Goal: Task Accomplishment & Management: Manage account settings

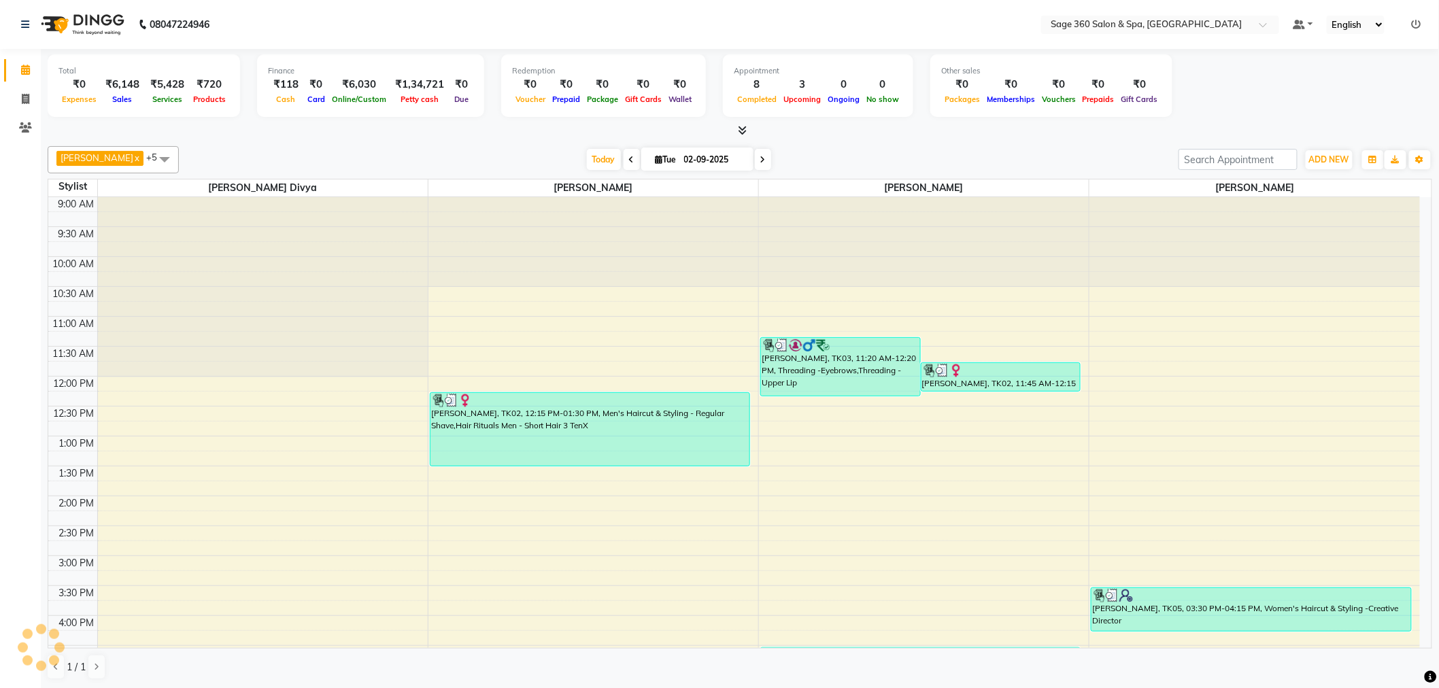
scroll to position [226, 0]
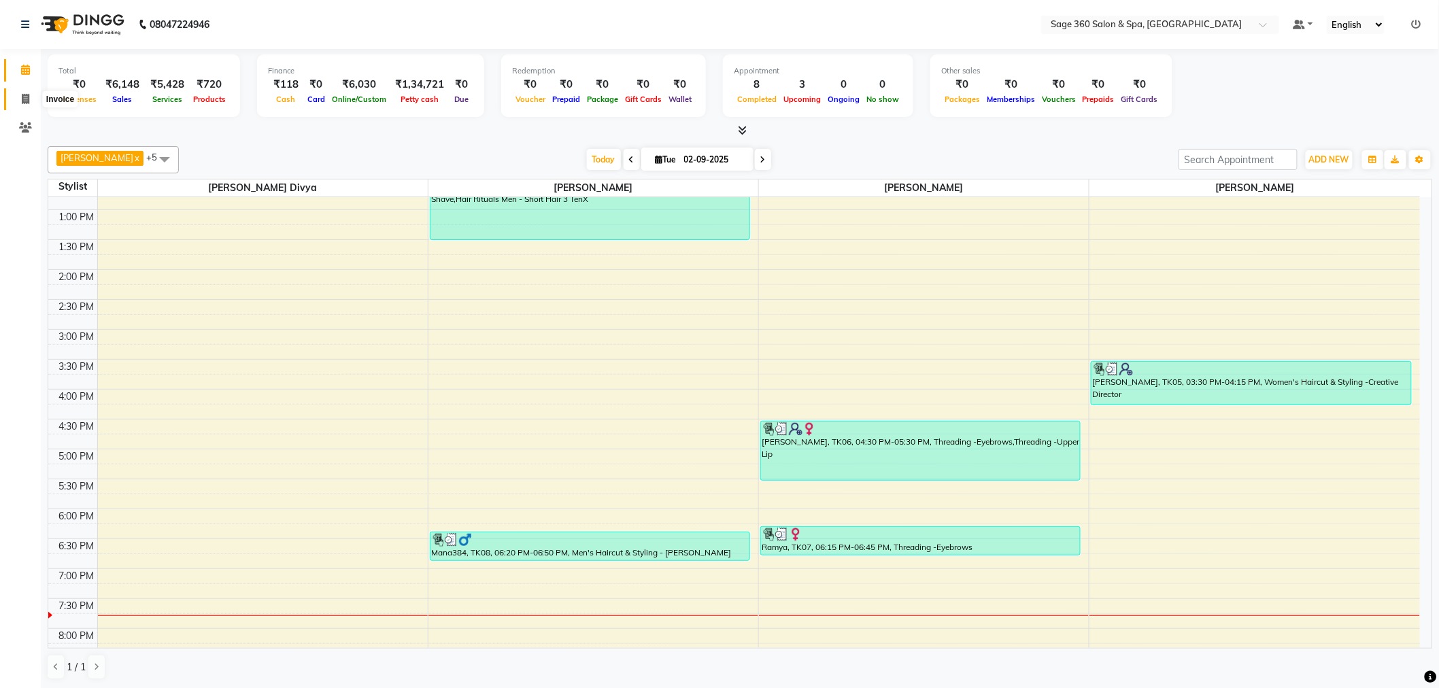
click at [29, 100] on span at bounding box center [26, 100] width 24 height 16
select select "7678"
select select "service"
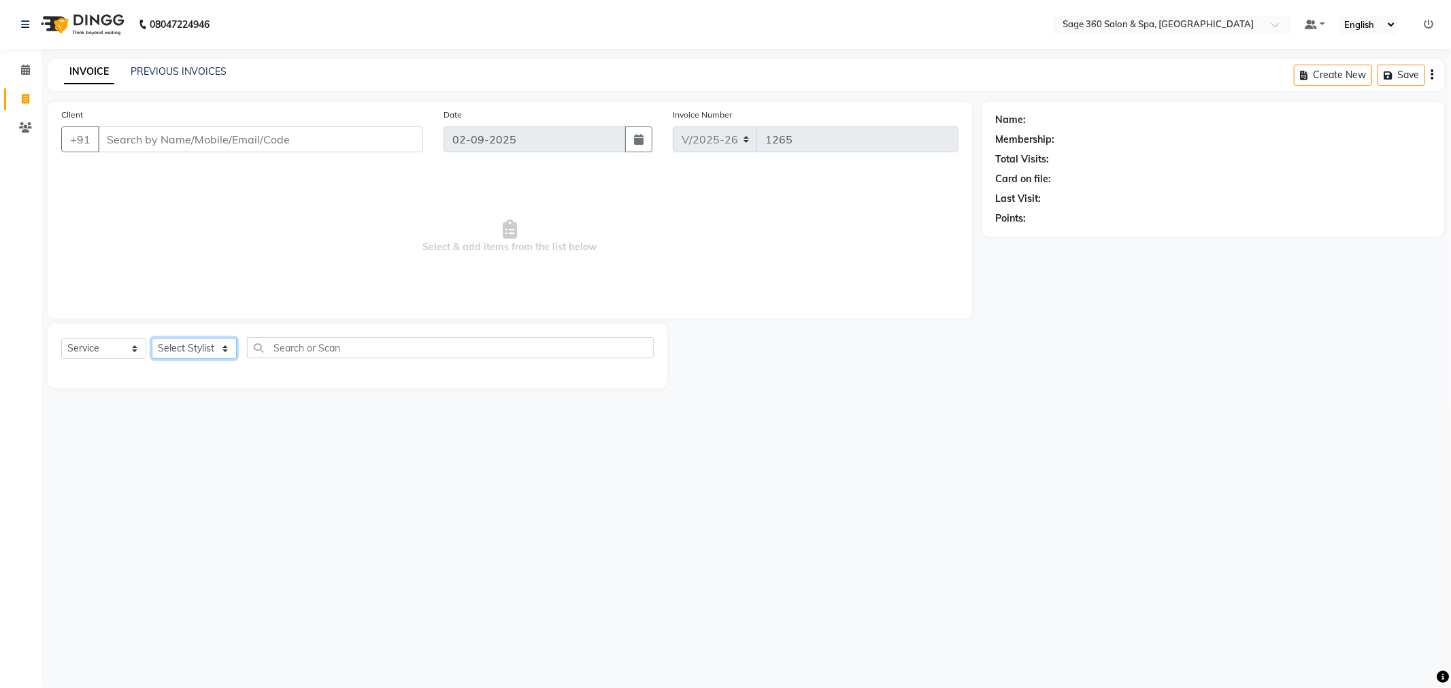
click at [186, 347] on select "Select Stylist" at bounding box center [194, 348] width 85 height 21
select select "90511"
click at [152, 339] on select "Select Stylist [PERSON_NAME] [PERSON_NAME] [PERSON_NAME] [PERSON_NAME] [PERSON_…" at bounding box center [209, 348] width 115 height 21
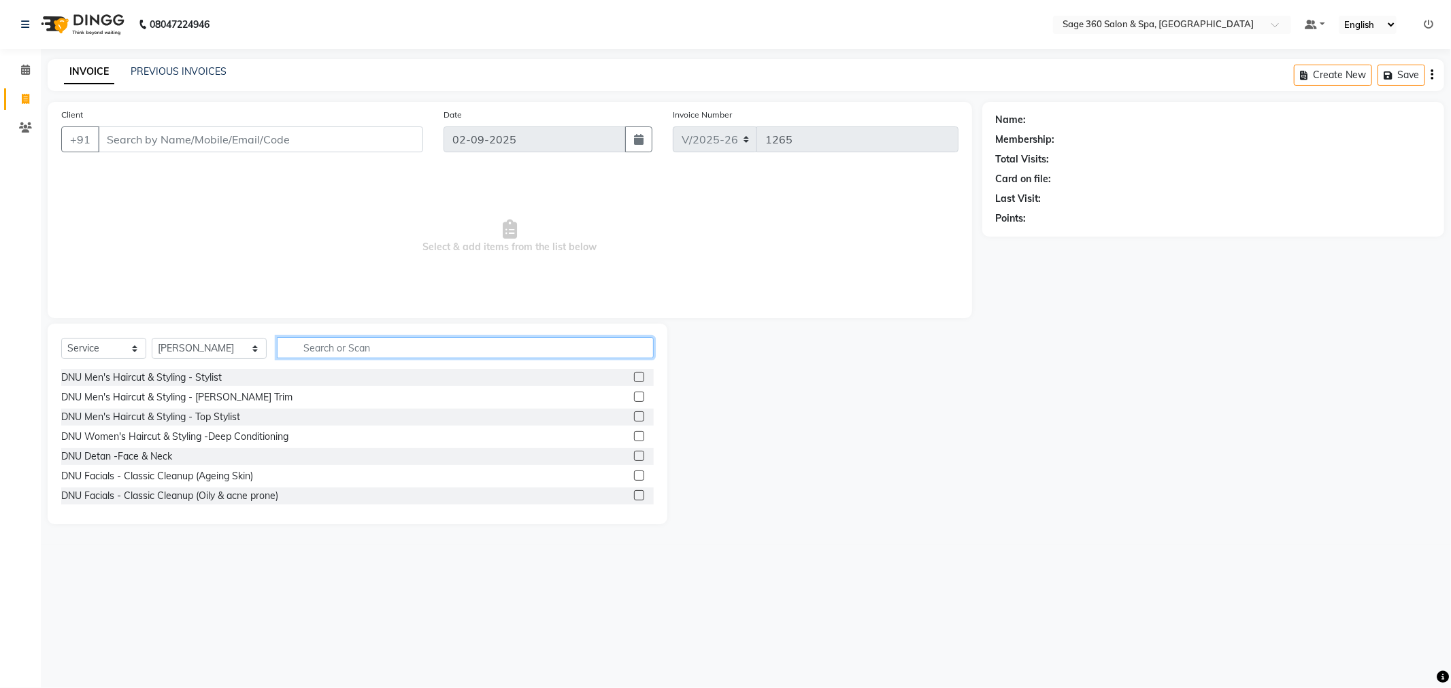
click at [328, 345] on input "text" at bounding box center [465, 347] width 377 height 21
type input "wash"
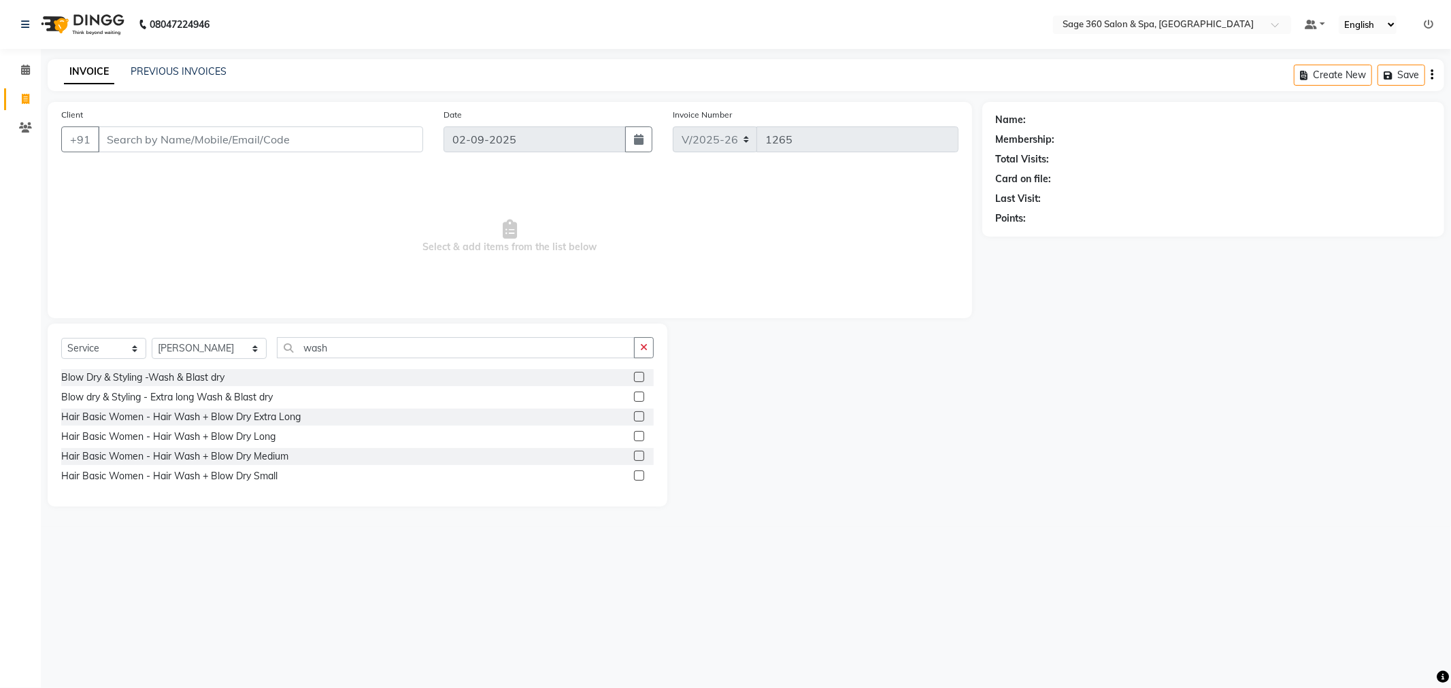
click at [637, 377] on label at bounding box center [639, 377] width 10 height 10
click at [637, 377] on input "checkbox" at bounding box center [638, 377] width 9 height 9
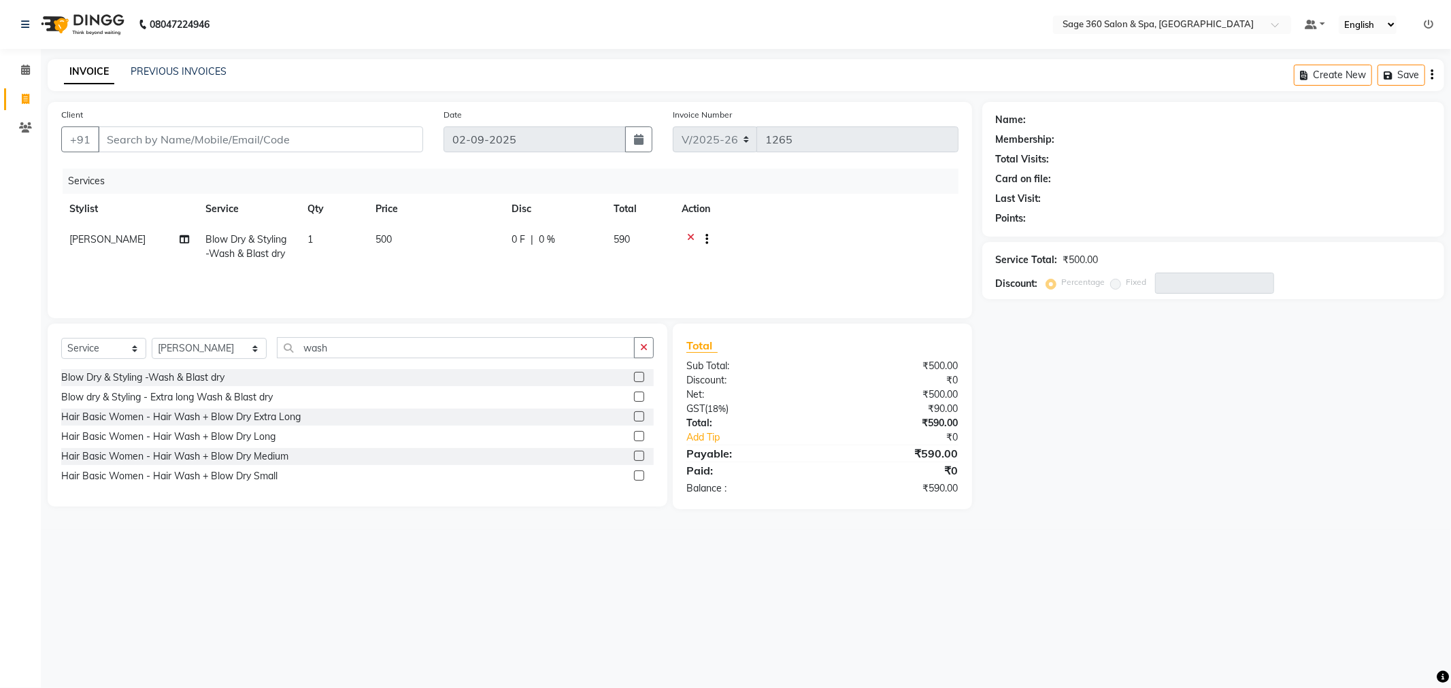
click at [638, 375] on label at bounding box center [639, 377] width 10 height 10
click at [638, 375] on input "checkbox" at bounding box center [638, 377] width 9 height 9
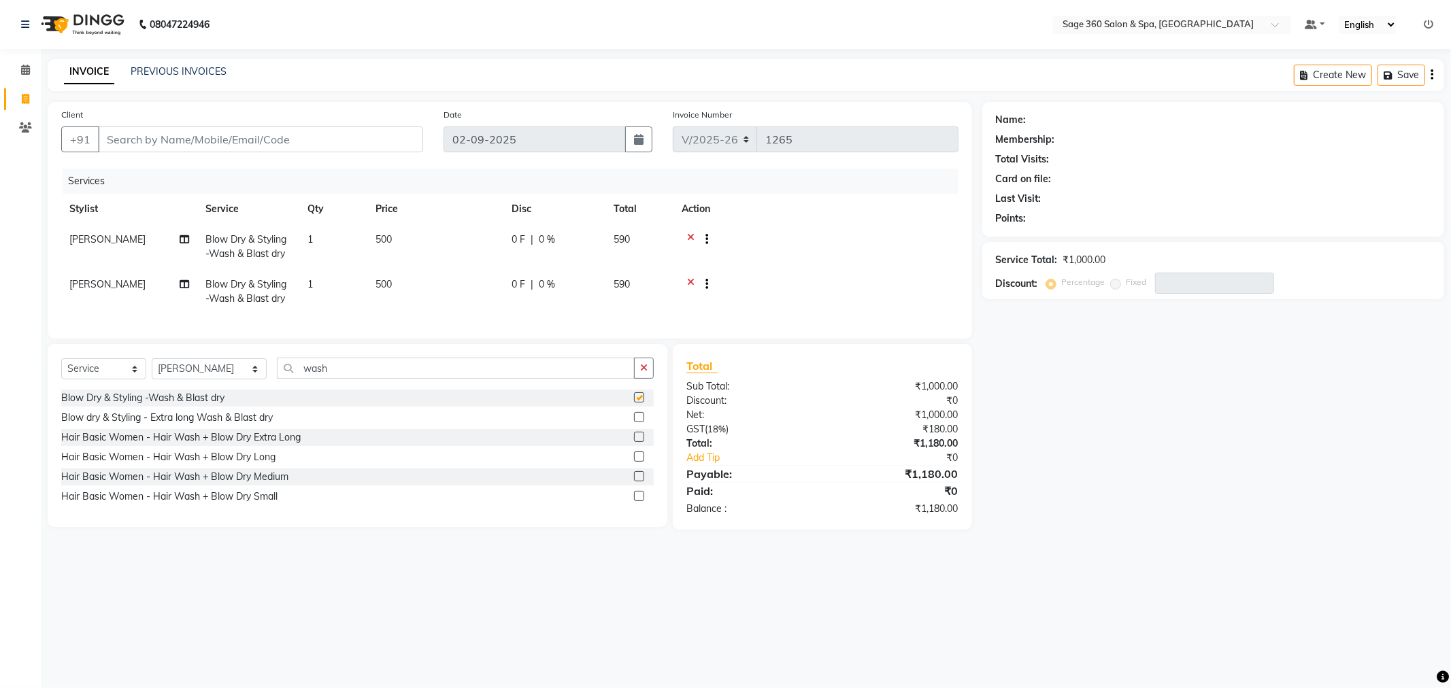
checkbox input "false"
click at [643, 373] on icon "button" at bounding box center [643, 368] width 7 height 10
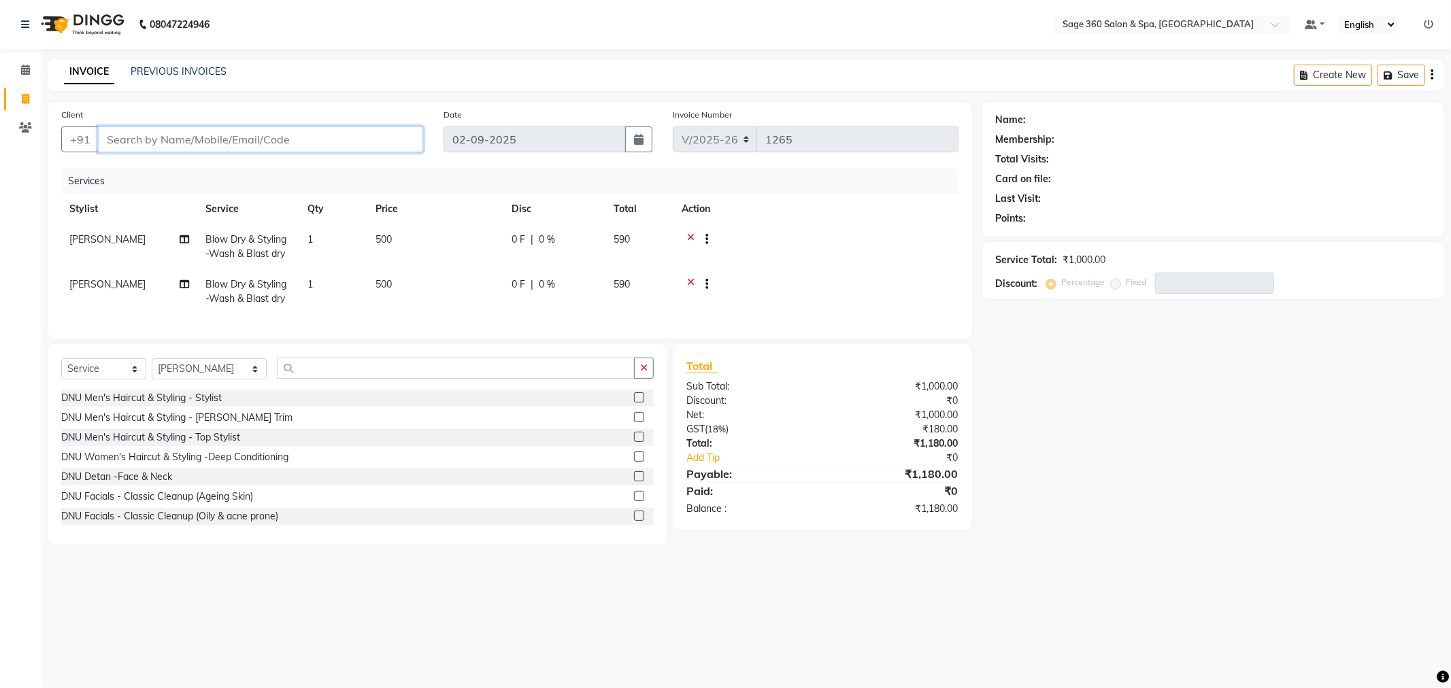
click at [215, 137] on input "Client" at bounding box center [260, 140] width 325 height 26
click at [174, 137] on input "Client" at bounding box center [260, 140] width 325 height 26
click at [231, 140] on input "Client" at bounding box center [260, 140] width 325 height 26
type input "9"
type input "0"
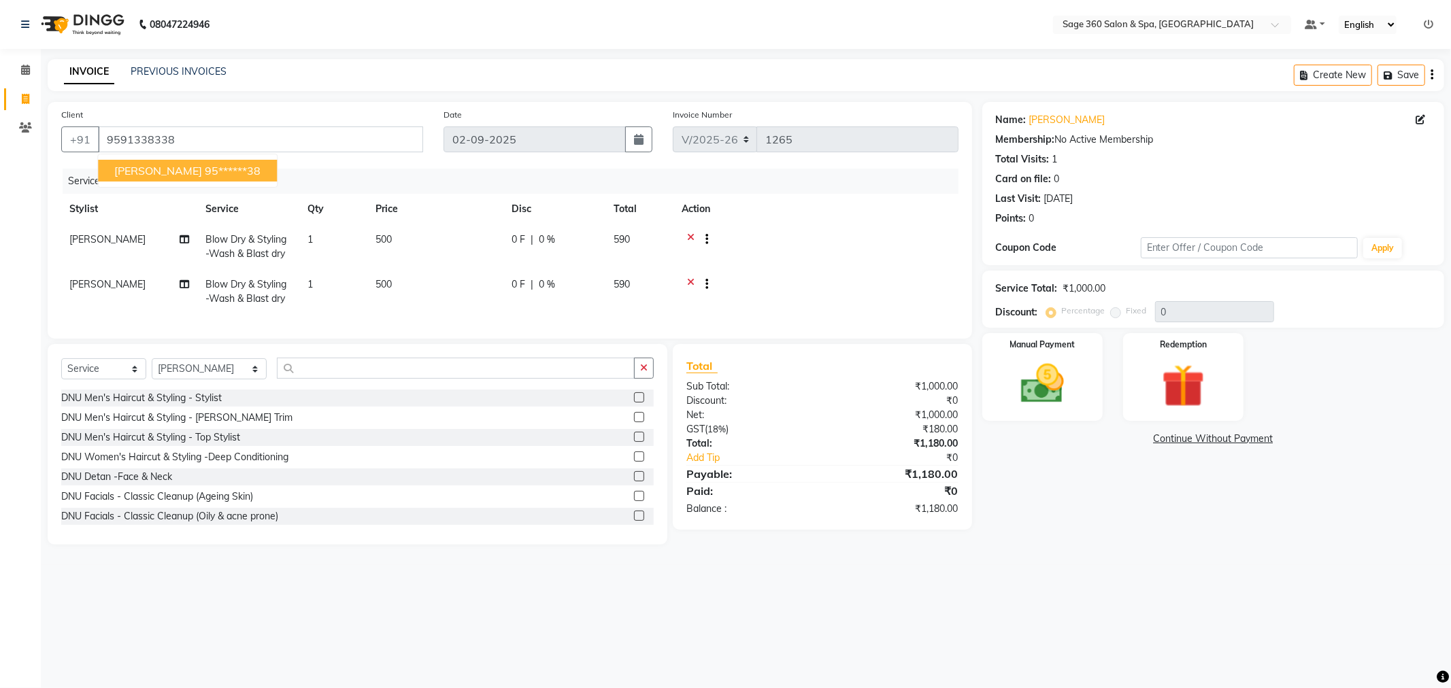
click at [205, 171] on ngb-highlight "95******38" at bounding box center [233, 171] width 56 height 14
type input "95******38"
click at [1061, 354] on div "Manual Payment" at bounding box center [1041, 376] width 125 height 91
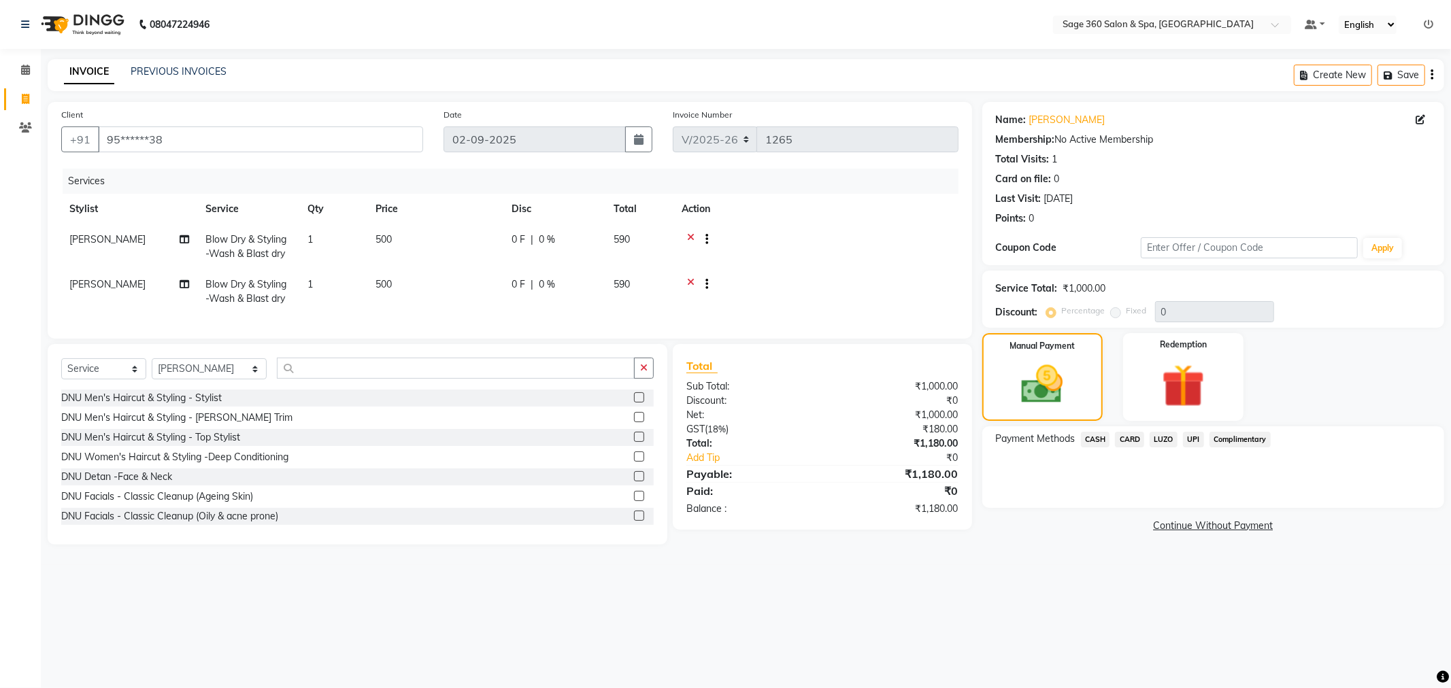
click at [1195, 438] on span "UPI" at bounding box center [1193, 440] width 21 height 16
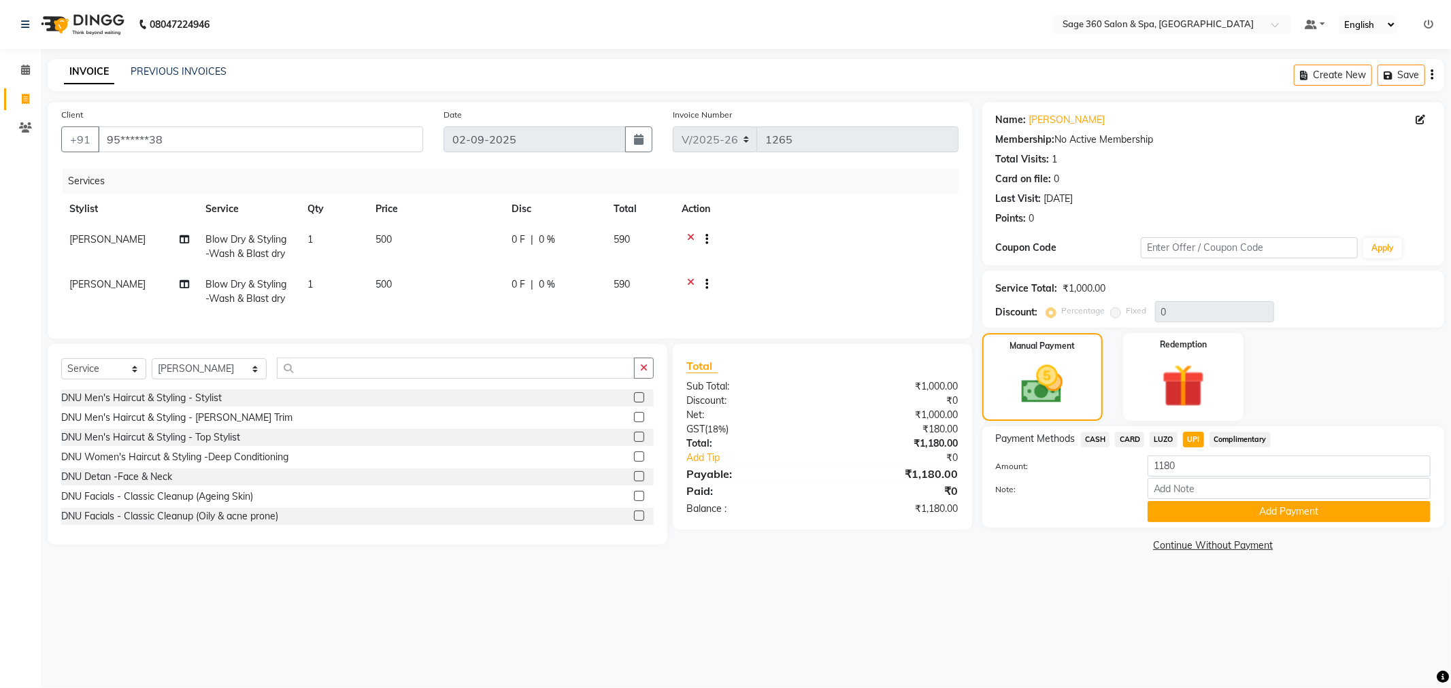
click at [1133, 437] on span "CARD" at bounding box center [1129, 440] width 29 height 16
click at [1232, 514] on button "Add Payment" at bounding box center [1288, 511] width 283 height 21
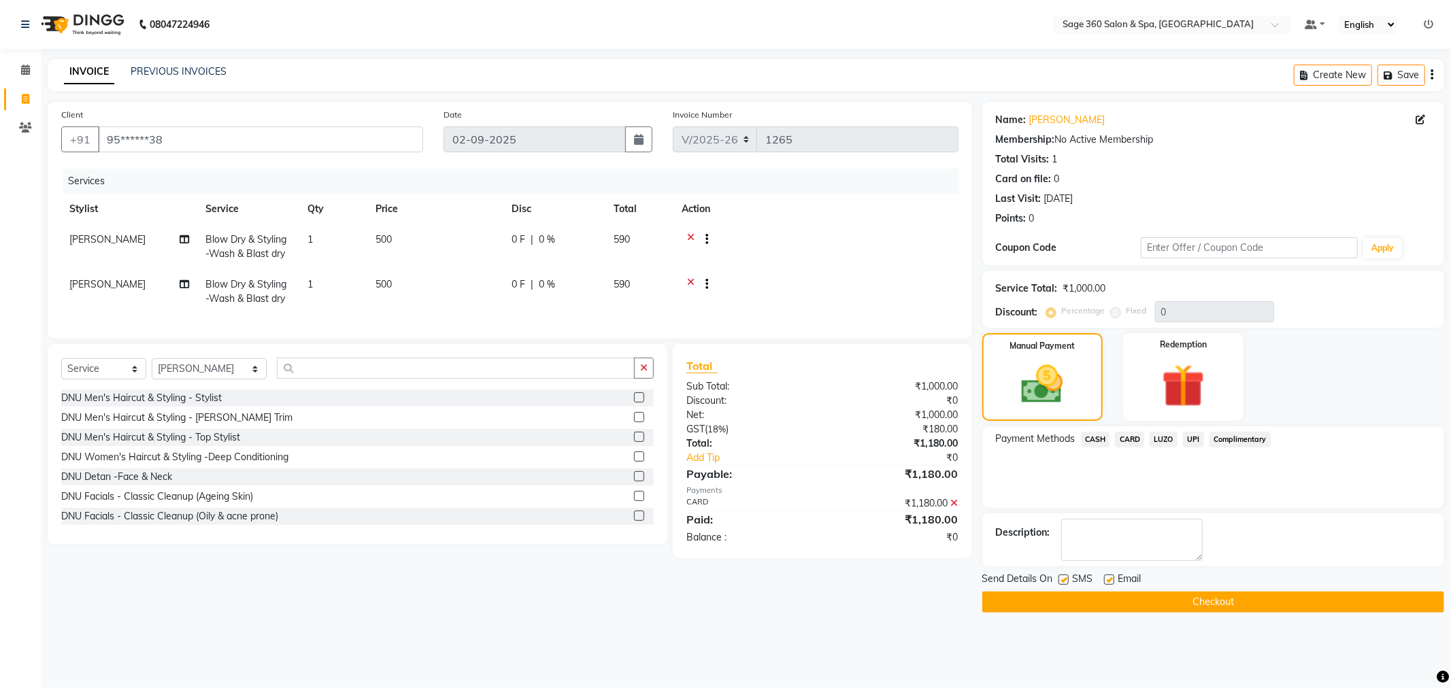
click at [1106, 580] on label at bounding box center [1109, 580] width 10 height 10
click at [1106, 580] on input "checkbox" at bounding box center [1108, 580] width 9 height 9
checkbox input "false"
click at [1099, 605] on button "Checkout" at bounding box center [1213, 602] width 462 height 21
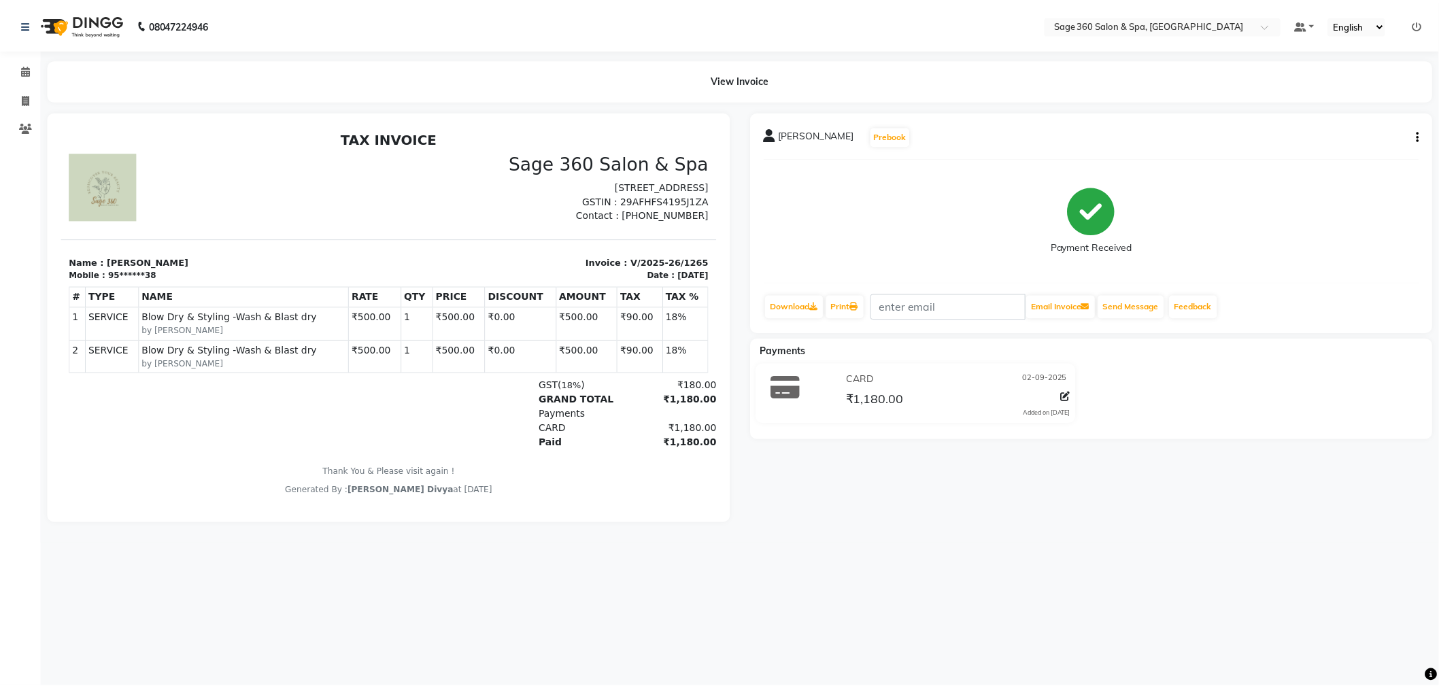
scroll to position [11, 0]
click at [25, 69] on icon at bounding box center [25, 70] width 9 height 10
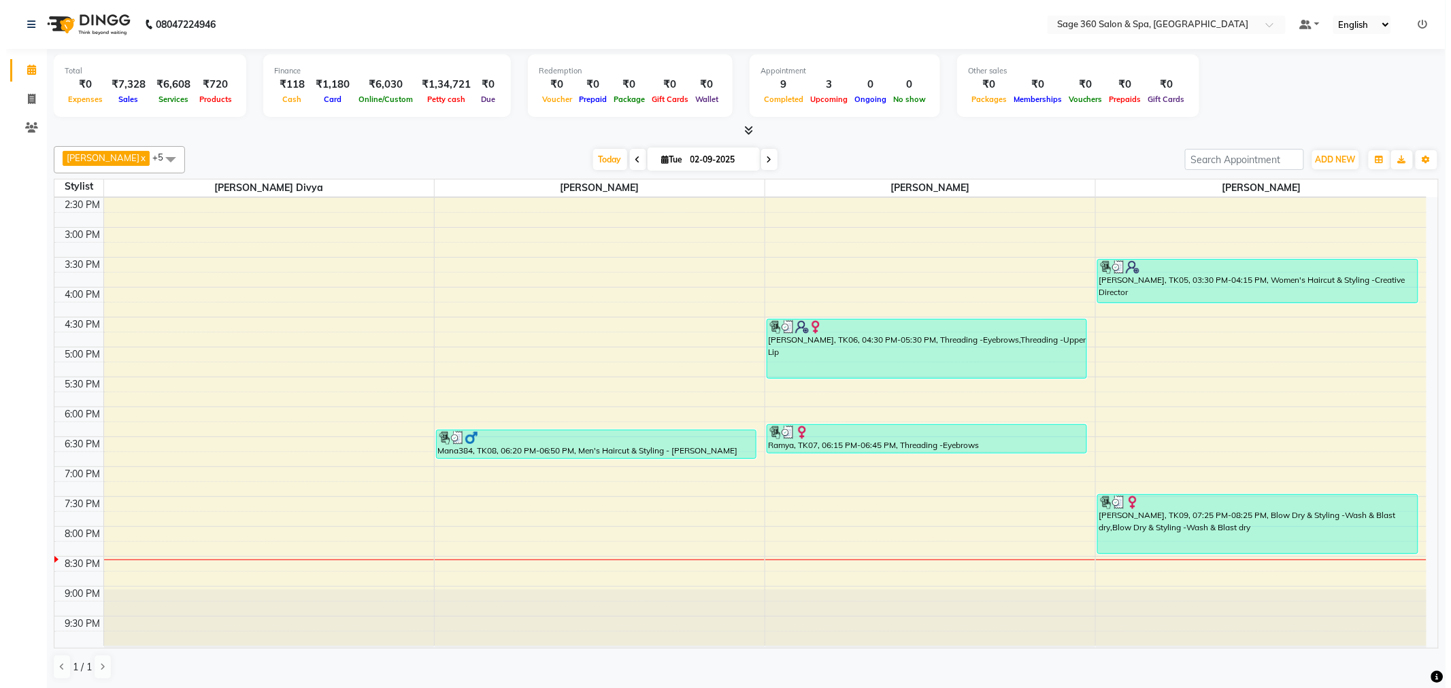
scroll to position [329, 0]
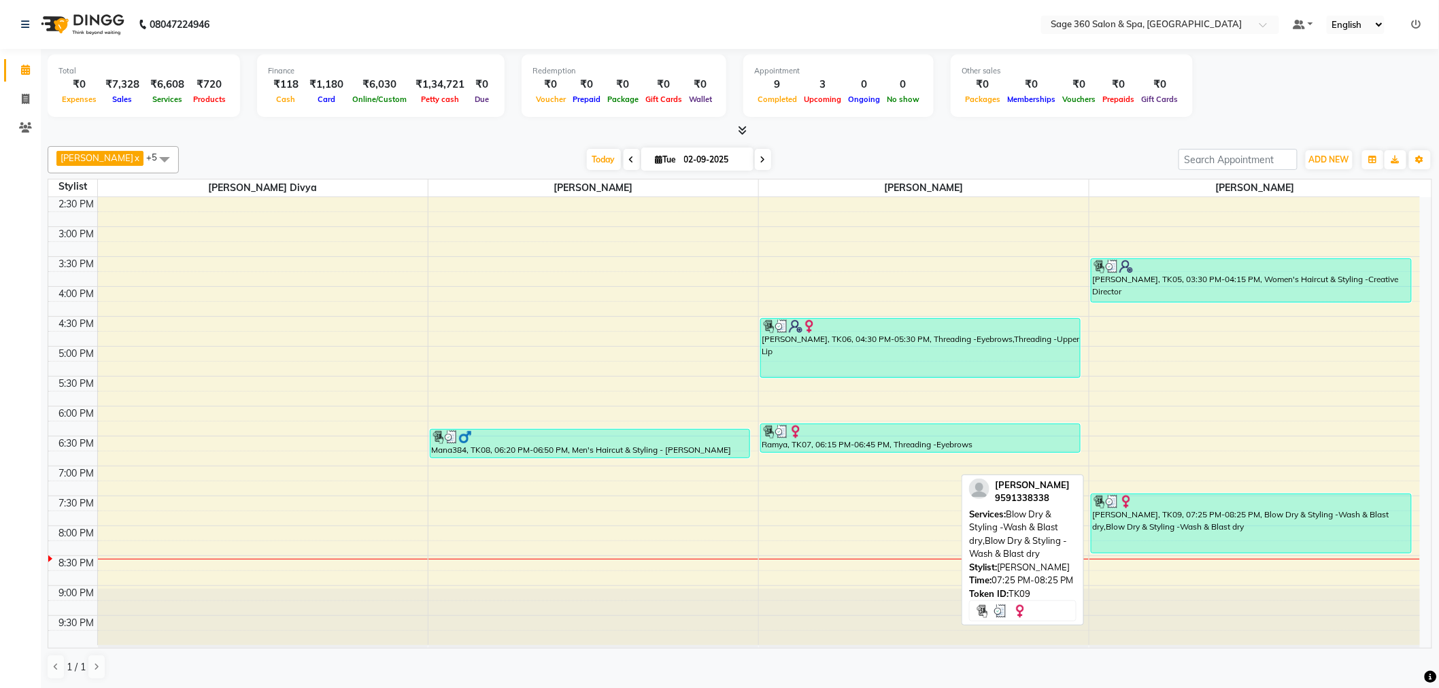
click at [1147, 520] on div "[PERSON_NAME], TK09, 07:25 PM-08:25 PM, Blow Dry & Styling -Wash & Blast dry,Bl…" at bounding box center [1252, 523] width 320 height 58
select select "3"
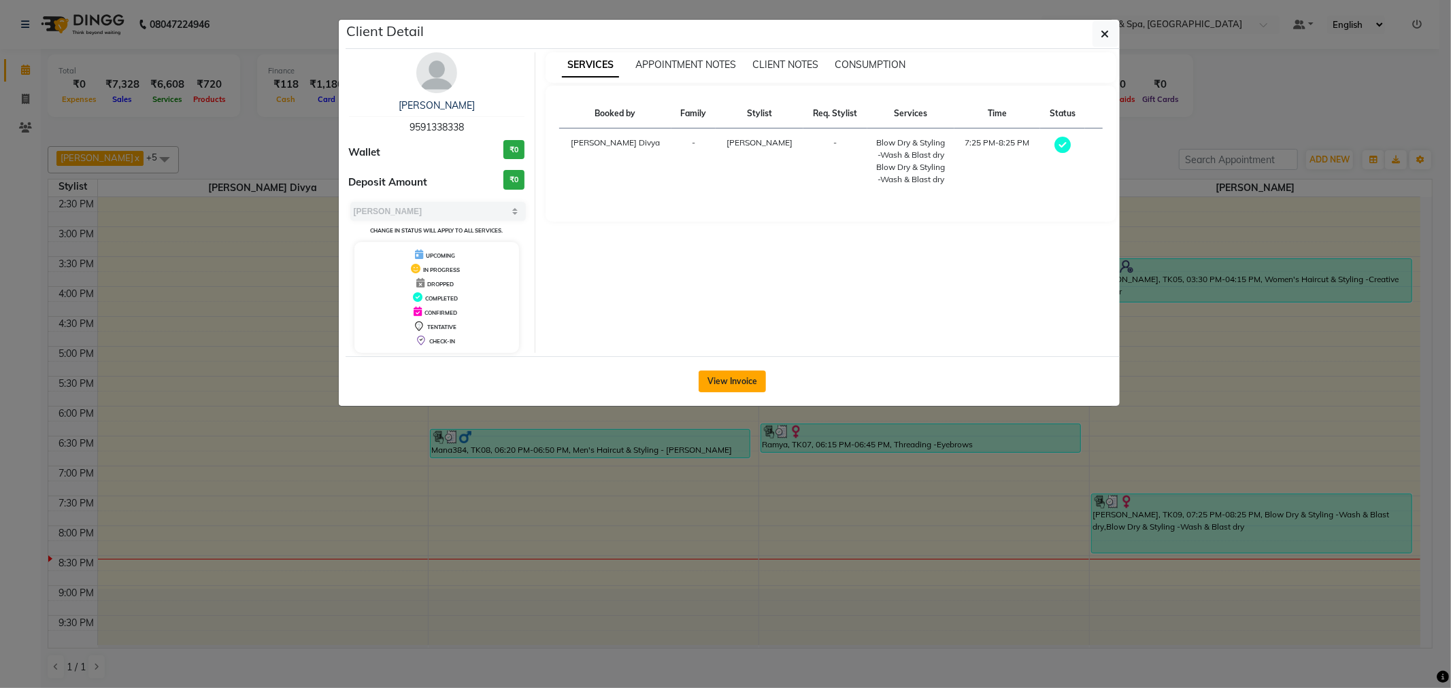
click at [740, 383] on button "View Invoice" at bounding box center [731, 382] width 67 height 22
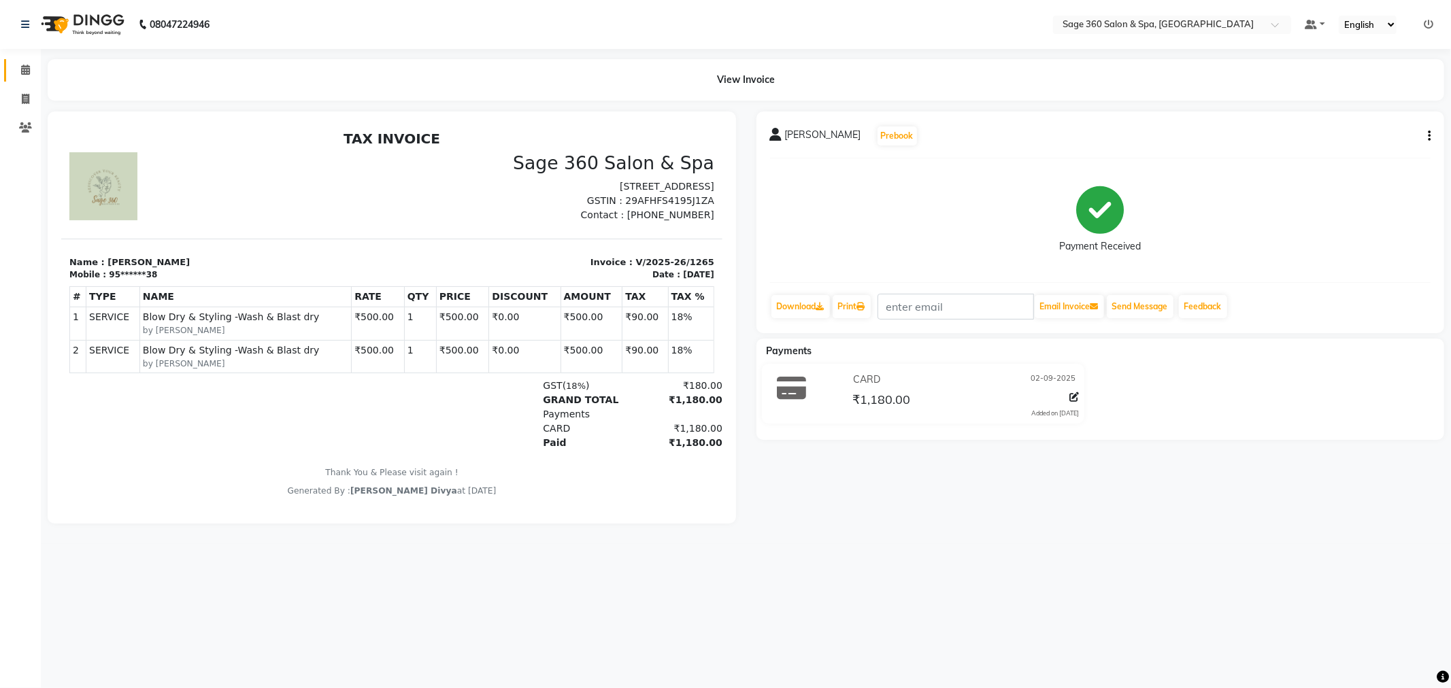
scroll to position [11, 0]
click at [25, 129] on icon at bounding box center [25, 127] width 13 height 10
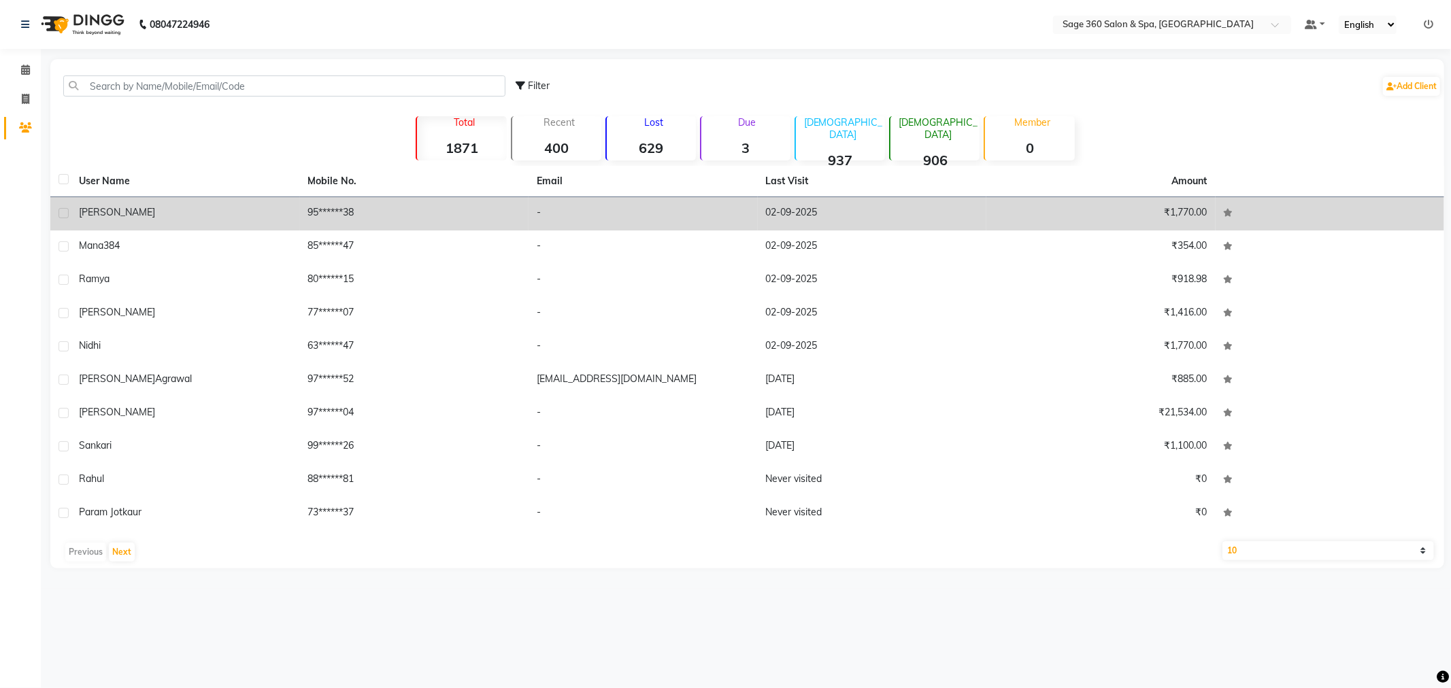
click at [114, 213] on div "[PERSON_NAME]" at bounding box center [185, 212] width 213 height 14
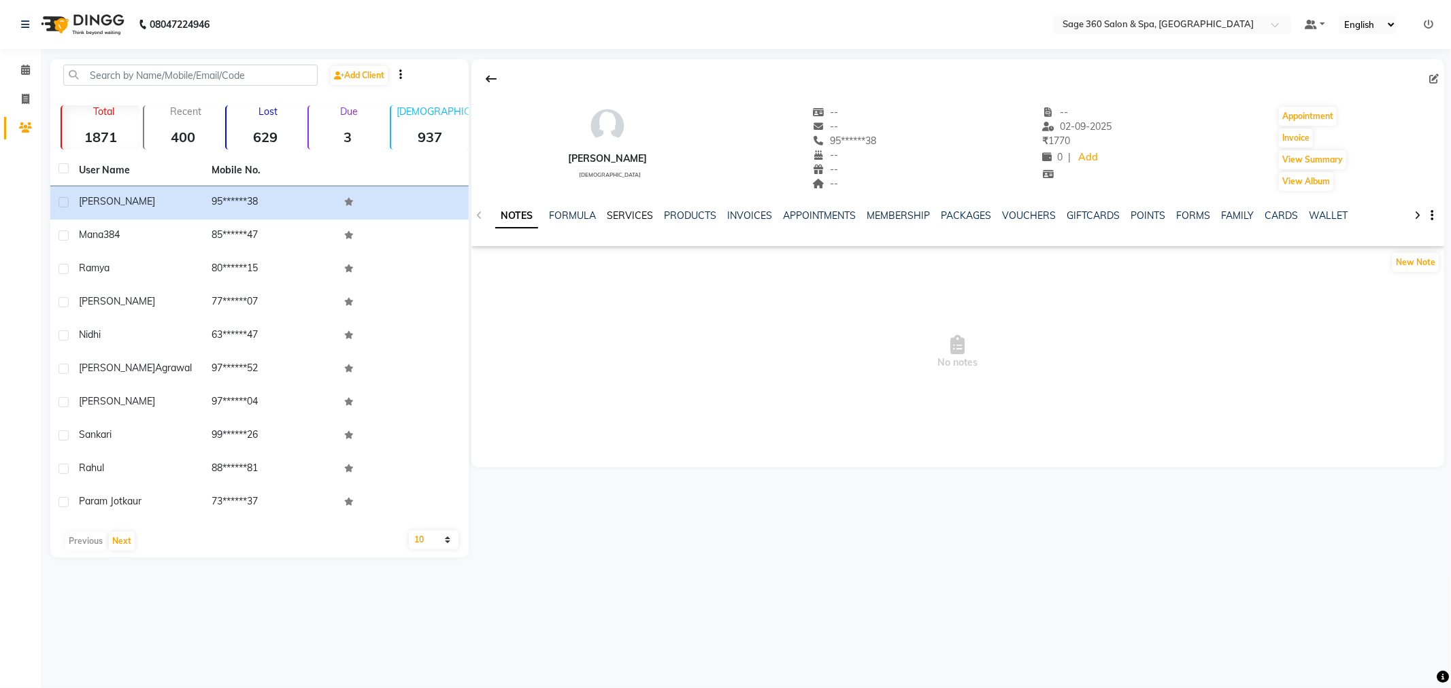
click at [615, 212] on link "SERVICES" at bounding box center [630, 215] width 46 height 12
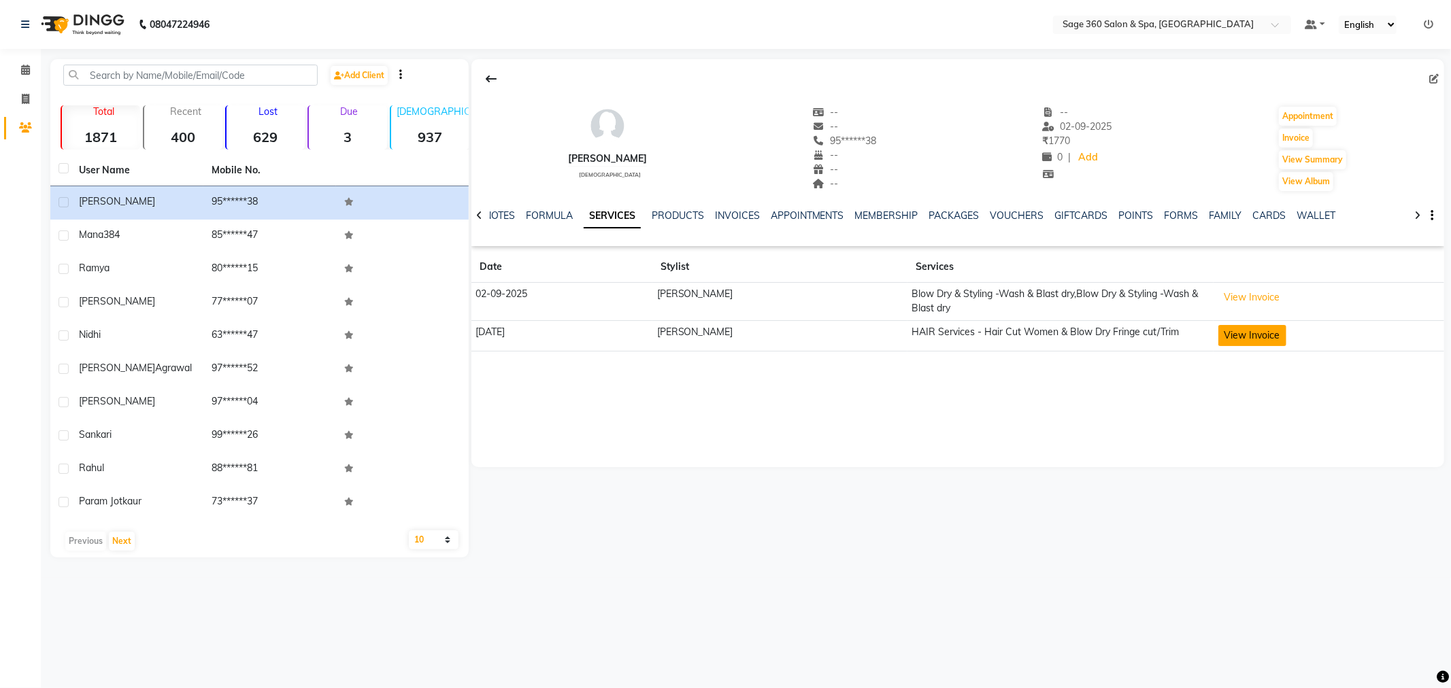
click at [1234, 329] on button "View Invoice" at bounding box center [1252, 335] width 68 height 21
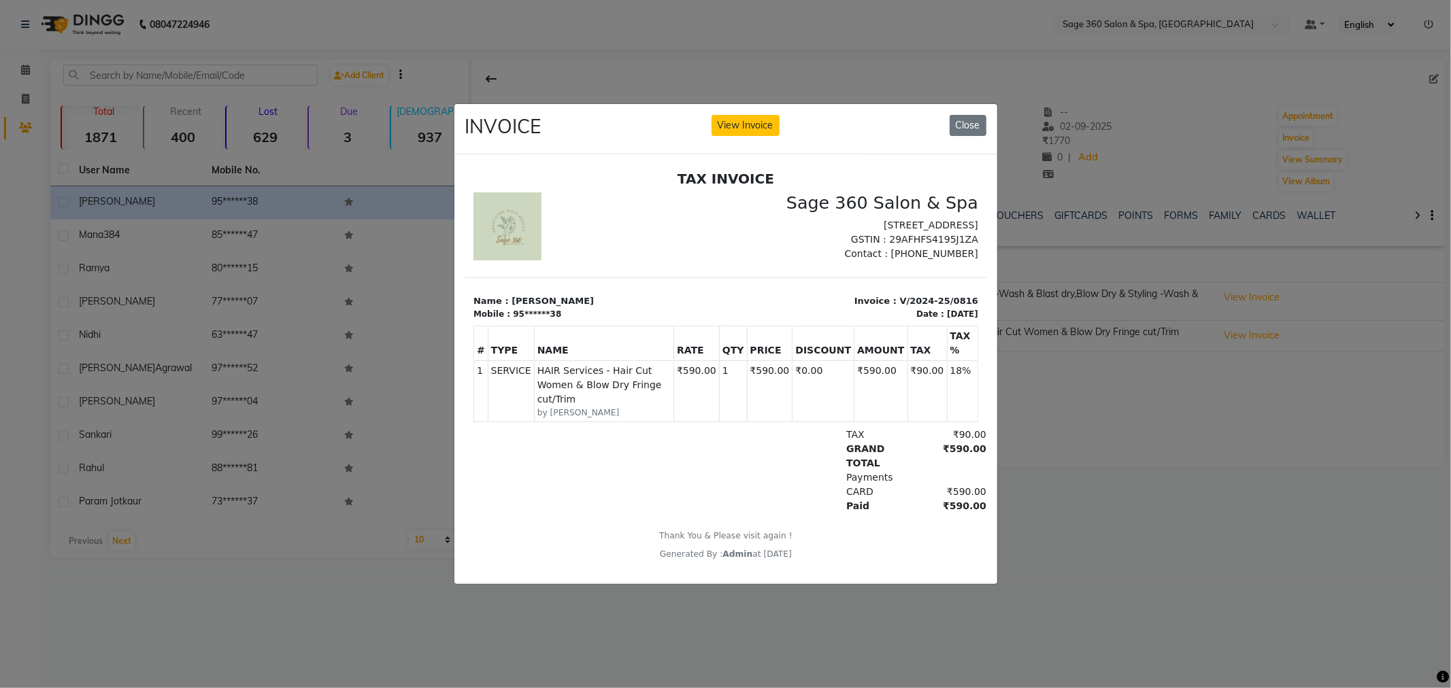
scroll to position [10, 0]
click at [1187, 515] on ngb-modal-window "INVOICE View Invoice Close" at bounding box center [725, 344] width 1451 height 688
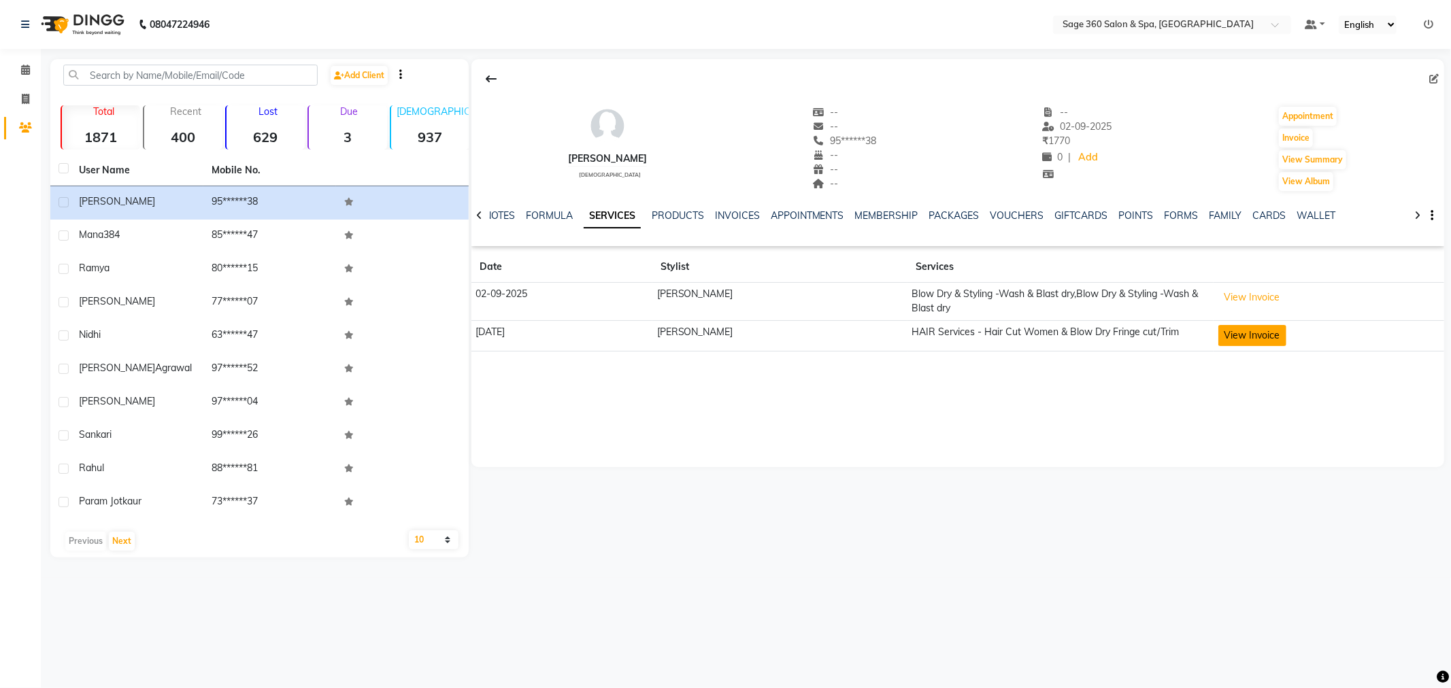
click at [1222, 338] on button "View Invoice" at bounding box center [1252, 335] width 68 height 21
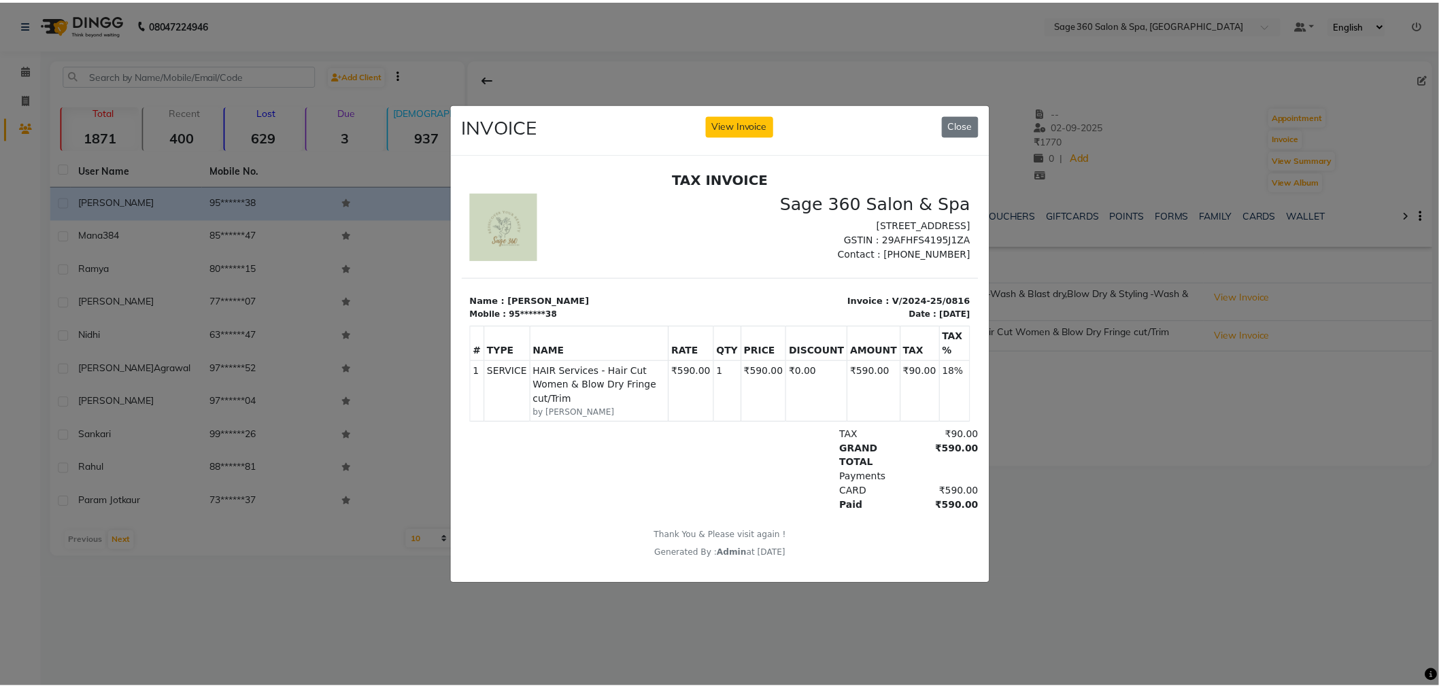
scroll to position [0, 0]
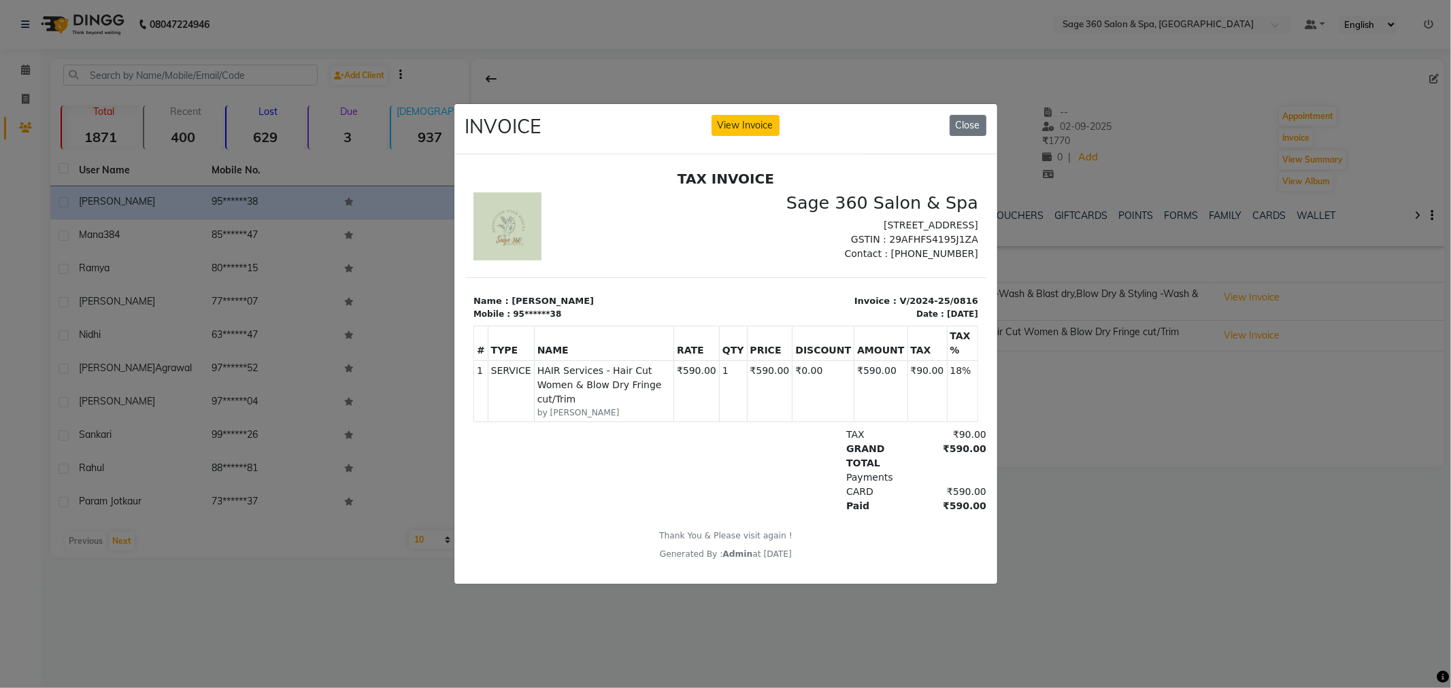
click at [1066, 558] on ngb-modal-window "INVOICE View Invoice Close" at bounding box center [725, 344] width 1451 height 688
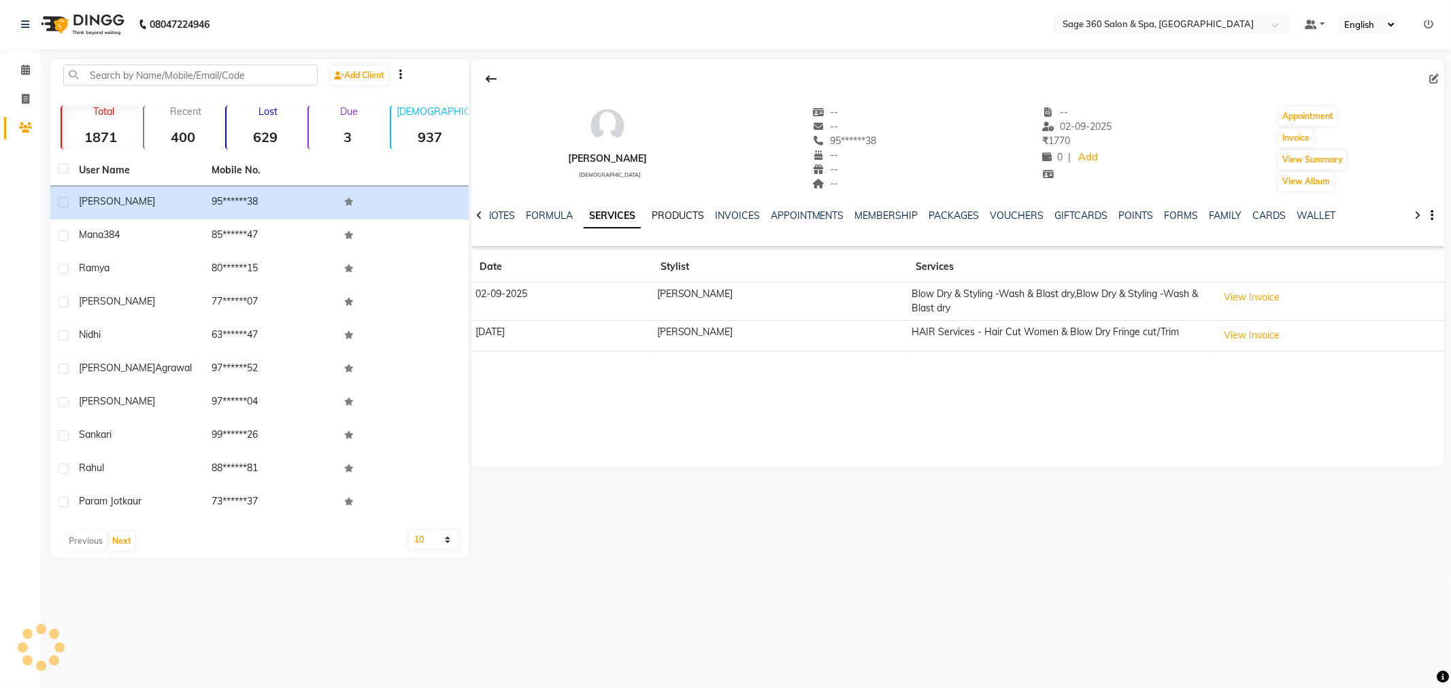
click at [692, 216] on link "PRODUCTS" at bounding box center [678, 215] width 52 height 12
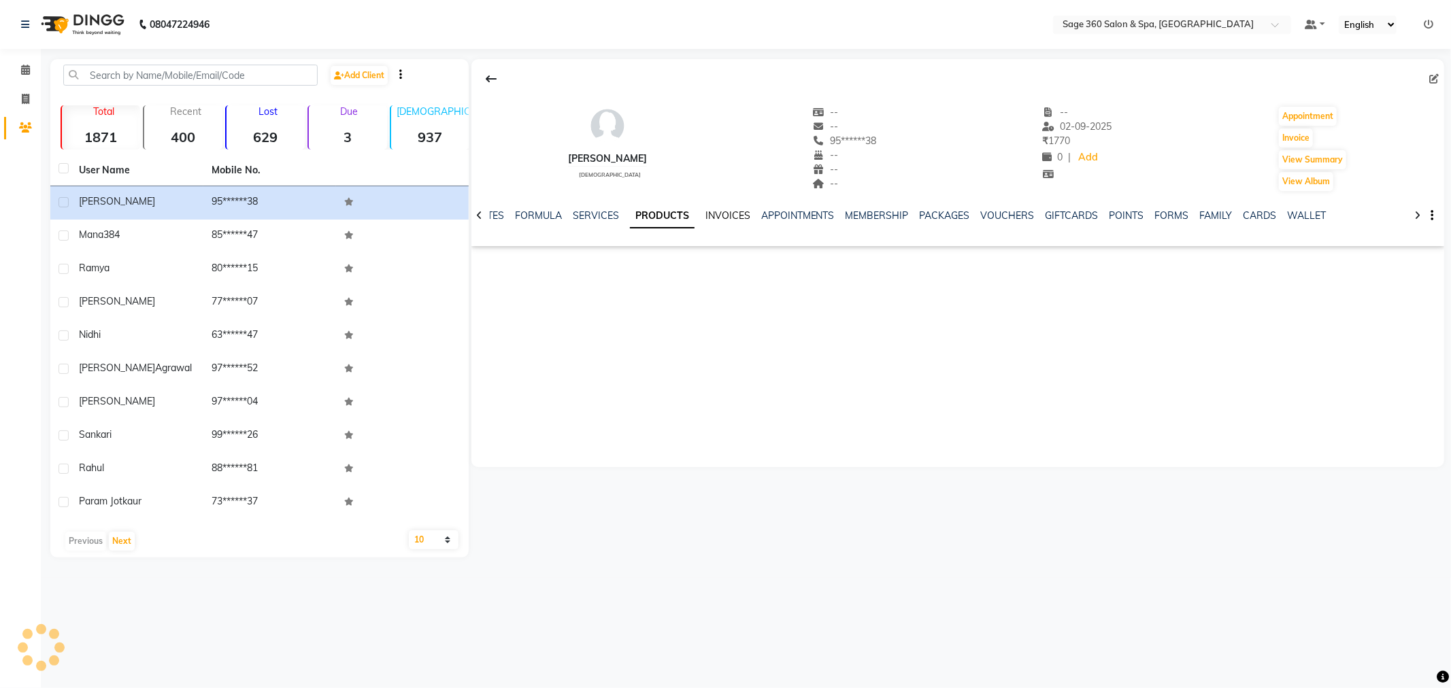
click at [715, 218] on link "INVOICES" at bounding box center [727, 215] width 45 height 12
click at [597, 214] on link "SERVICES" at bounding box center [585, 215] width 46 height 12
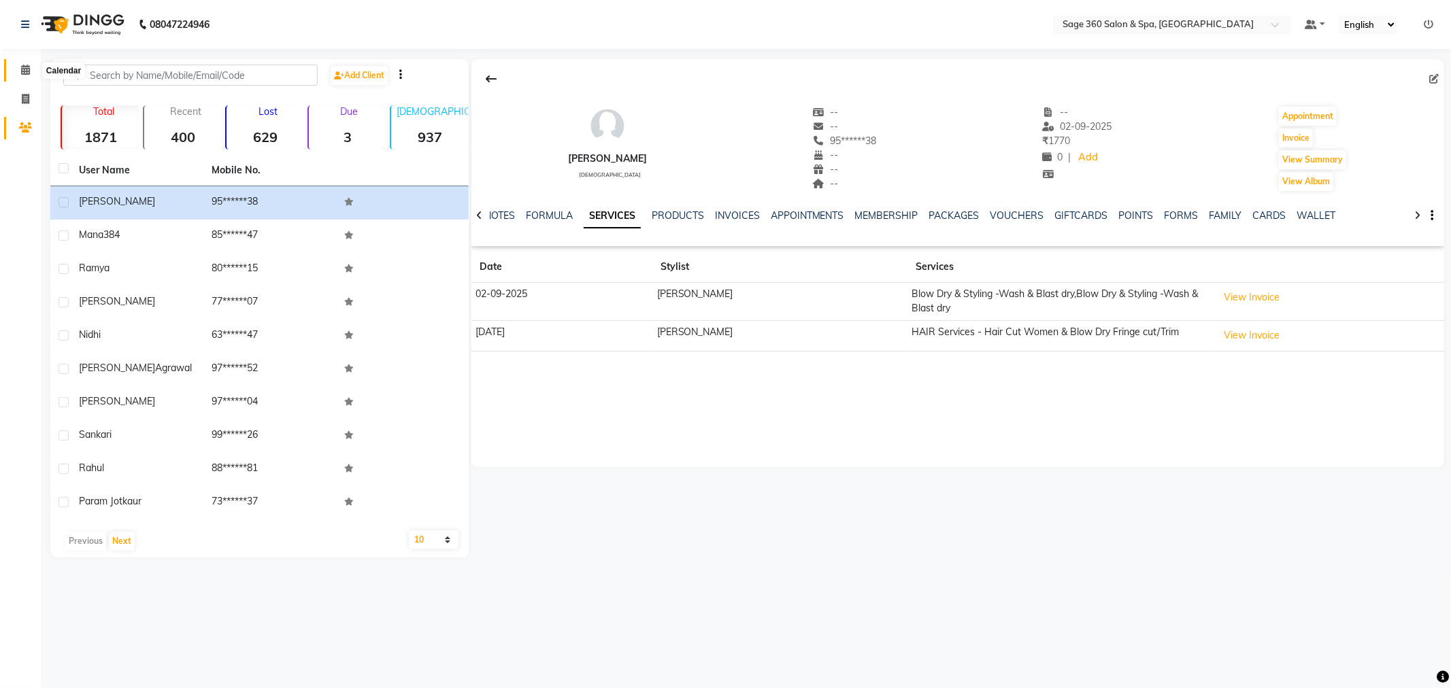
click at [24, 70] on icon at bounding box center [25, 70] width 9 height 10
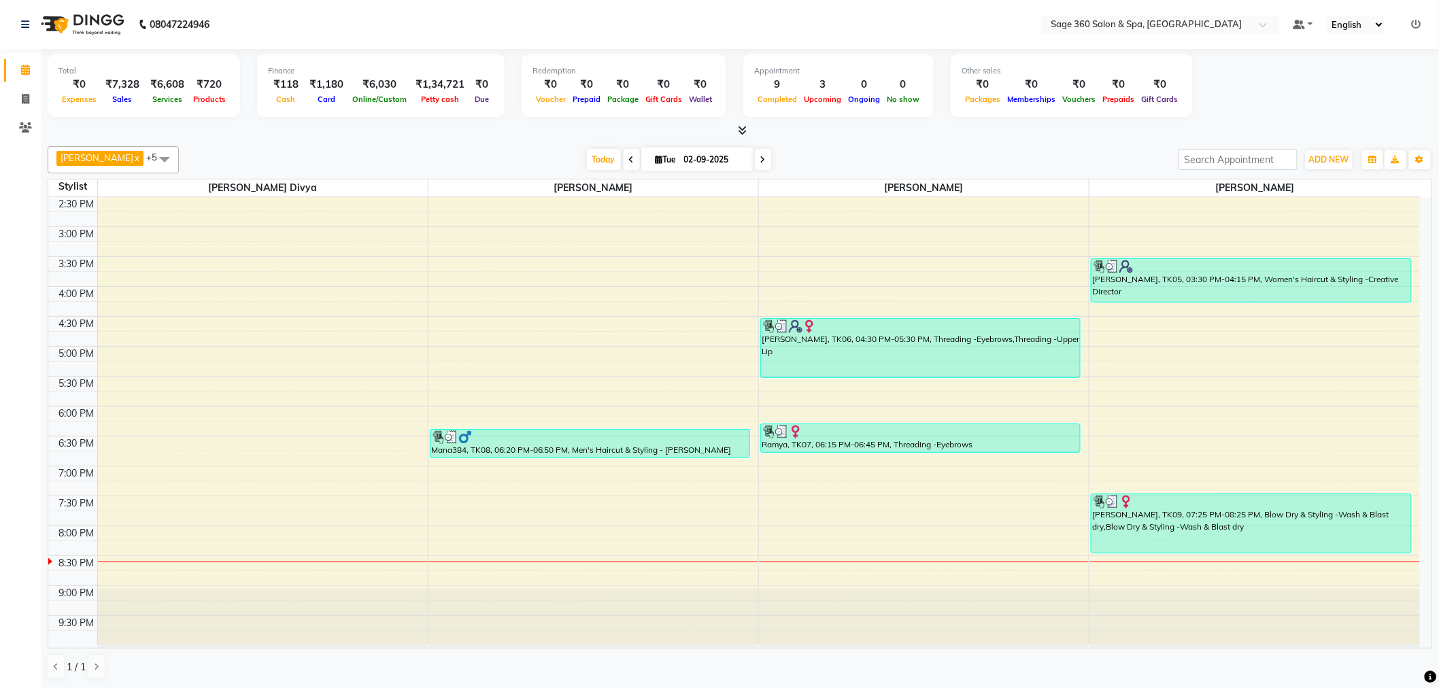
scroll to position [1, 0]
